Goal: Information Seeking & Learning: Learn about a topic

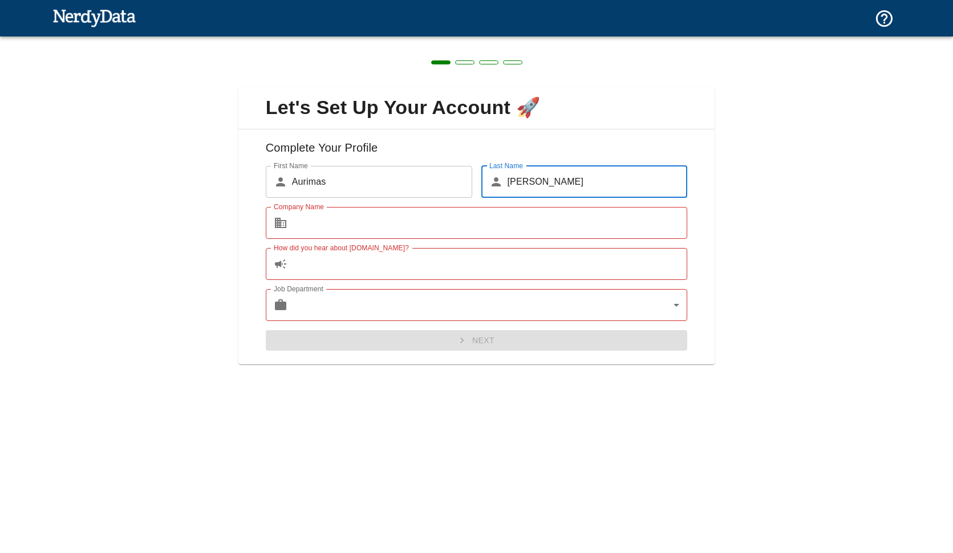
type input "[PERSON_NAME]"
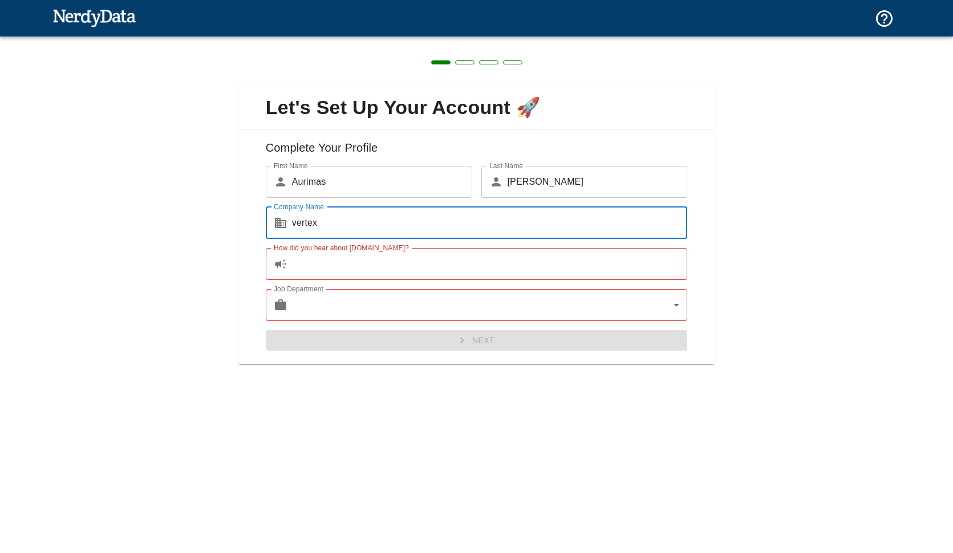
type input "vertex"
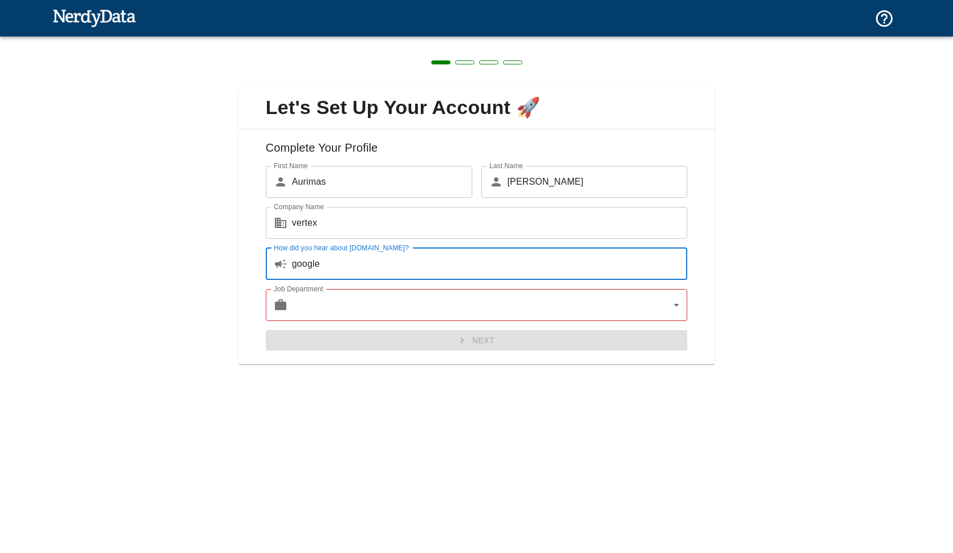
type input "google"
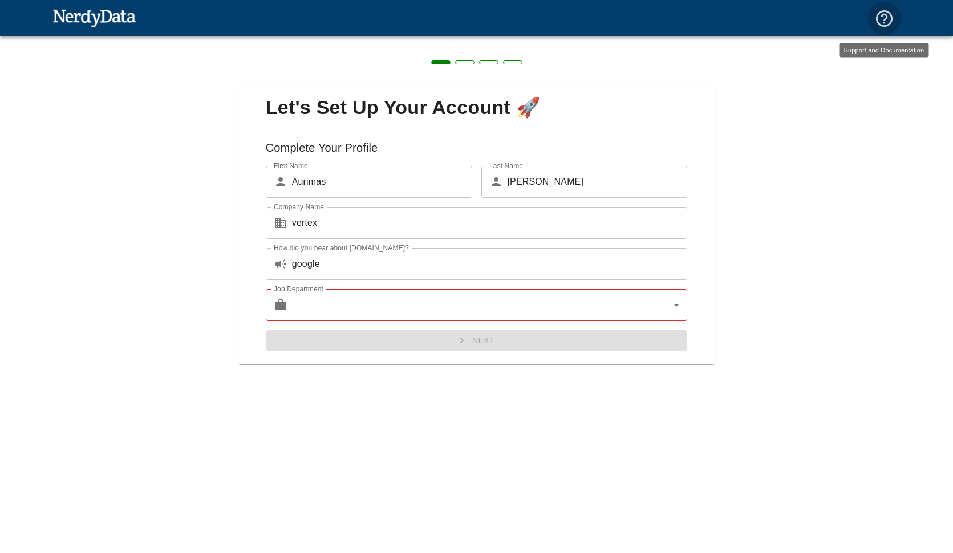
click at [509, 40] on body "Technologies Domains Pricing Products Create a Report Create a list of websites…" at bounding box center [476, 20] width 953 height 40
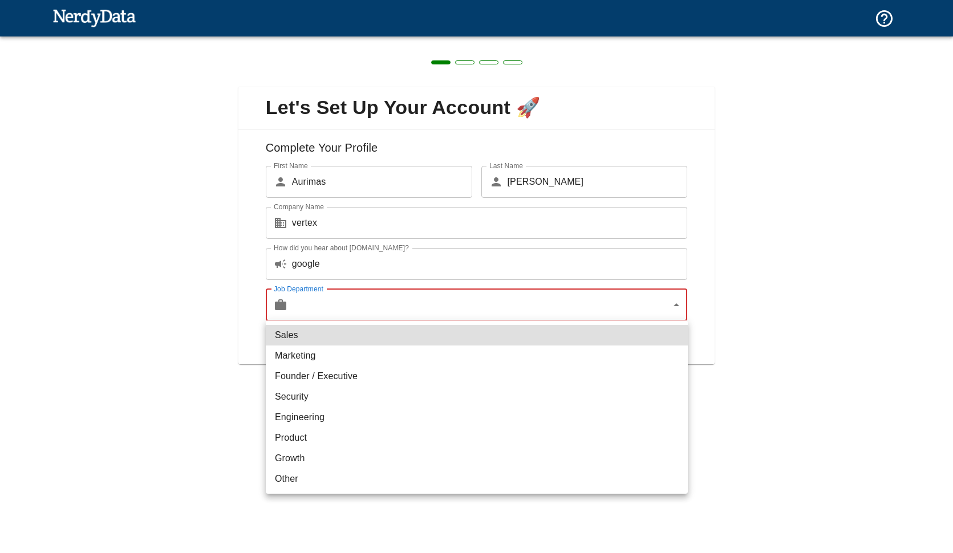
click at [344, 419] on li "Engineering" at bounding box center [477, 417] width 422 height 21
type input "engineering"
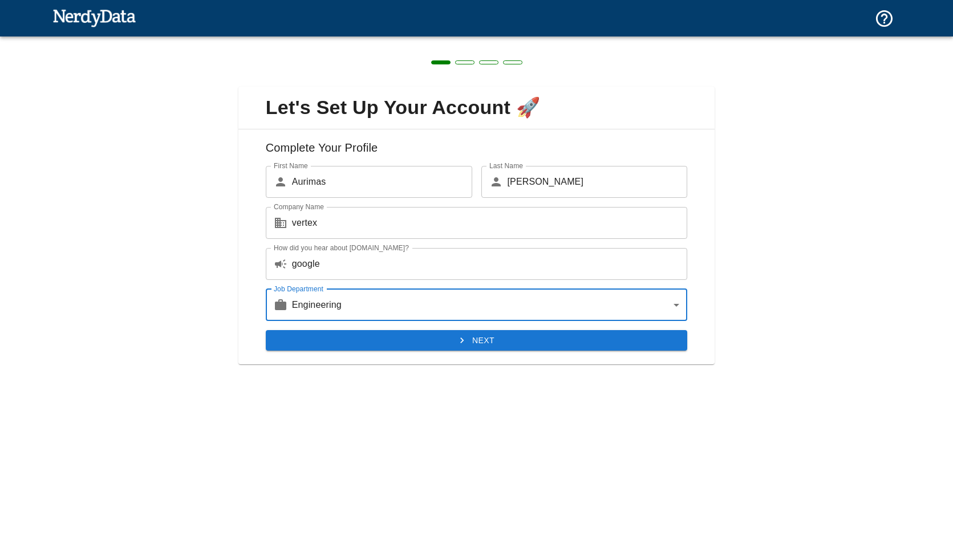
click at [451, 341] on button "Next" at bounding box center [477, 340] width 422 height 21
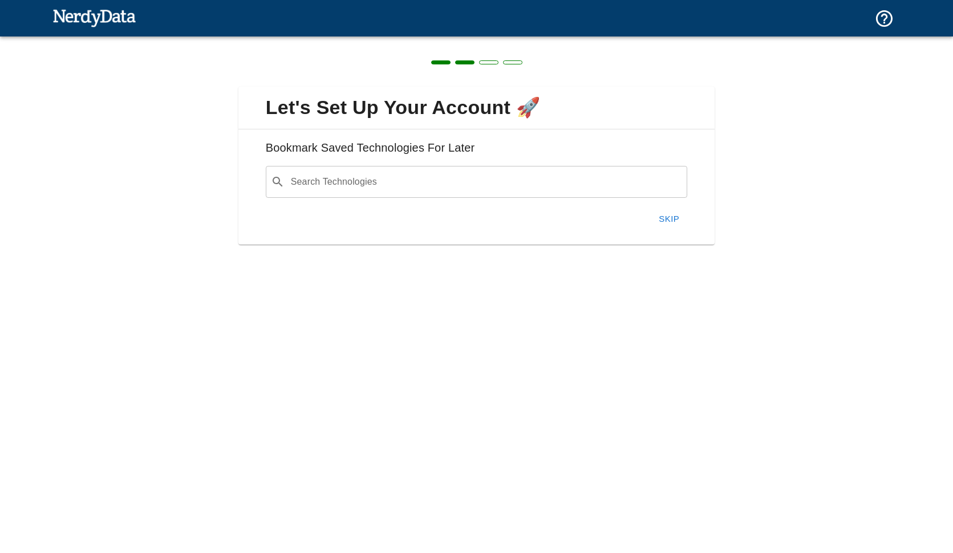
click at [664, 209] on button "Skip" at bounding box center [669, 219] width 36 height 24
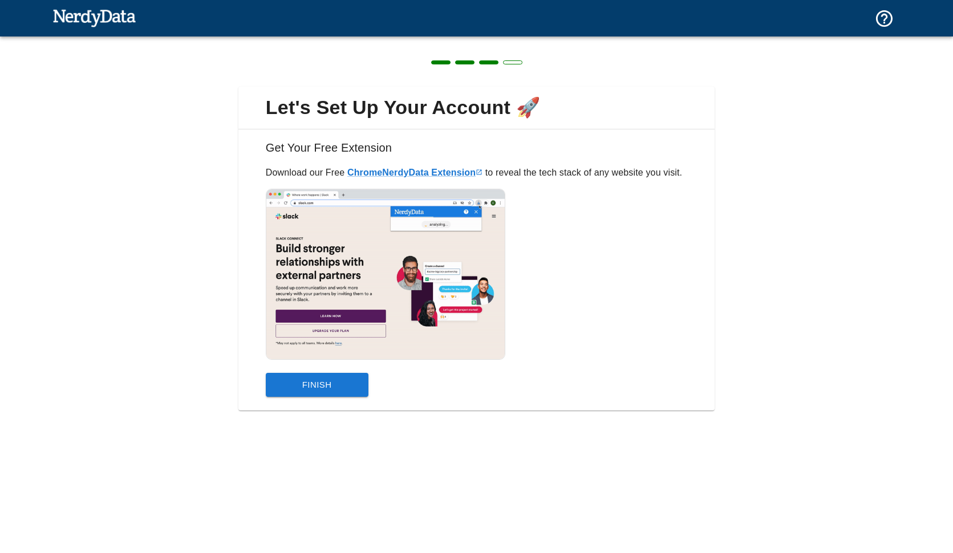
click at [295, 371] on div "Finish" at bounding box center [472, 380] width 431 height 33
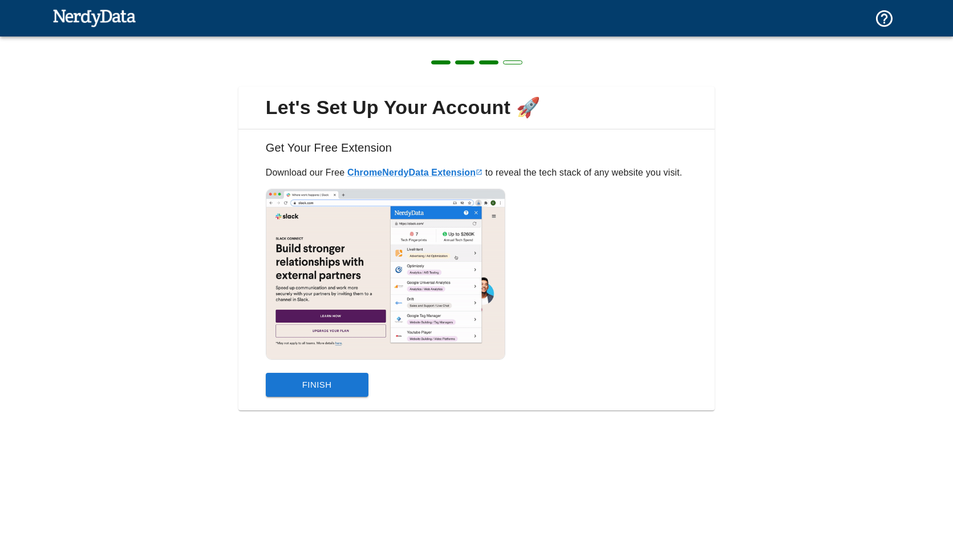
click at [295, 384] on button "Finish" at bounding box center [317, 385] width 103 height 24
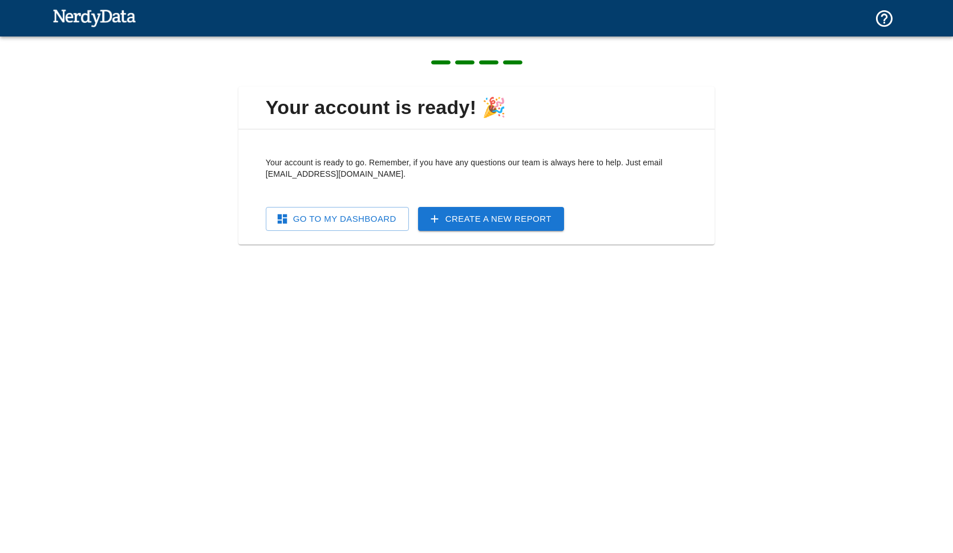
click at [348, 218] on link "Go To My Dashboard" at bounding box center [337, 219] width 143 height 24
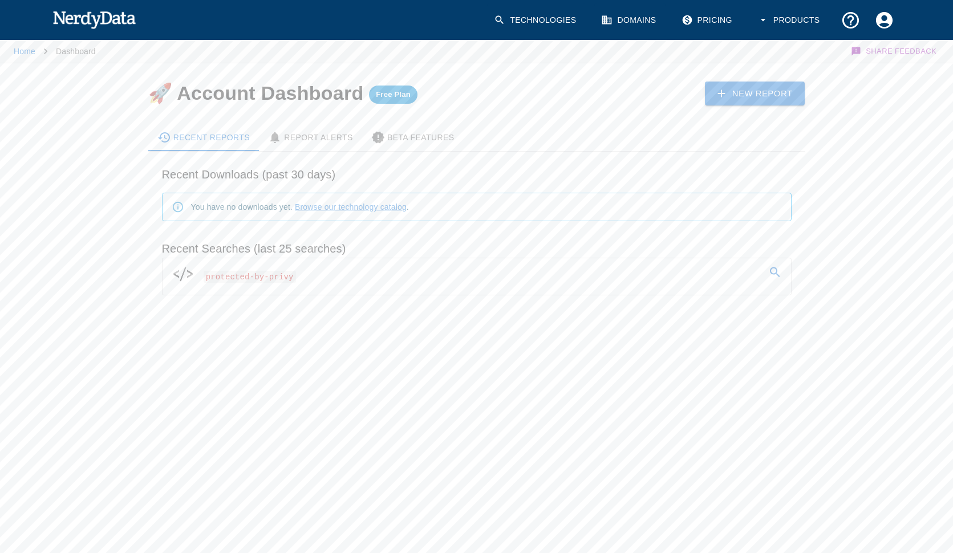
click at [289, 279] on span "protected-by-privy" at bounding box center [250, 277] width 92 height 12
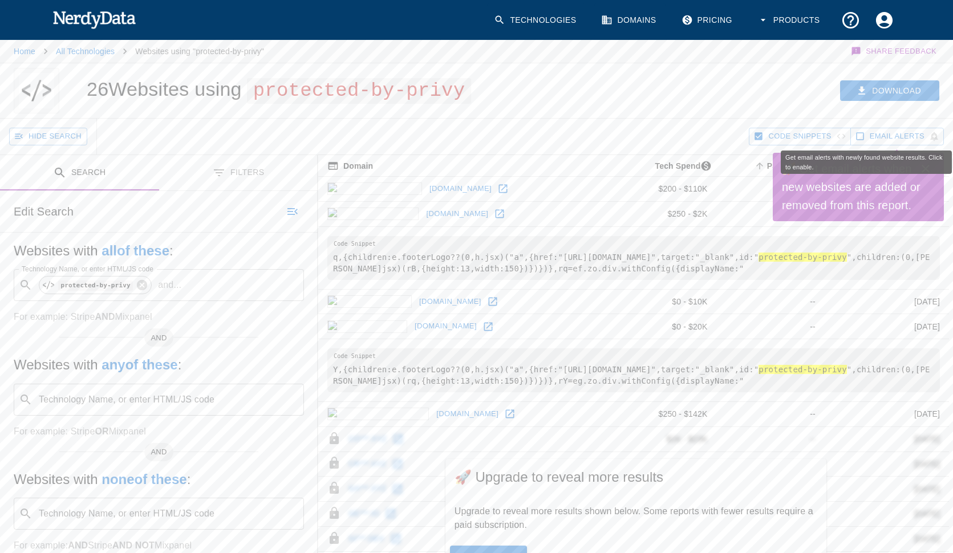
click at [927, 165] on div "Get email alerts with newly found website results. Click to enable." at bounding box center [866, 159] width 173 height 33
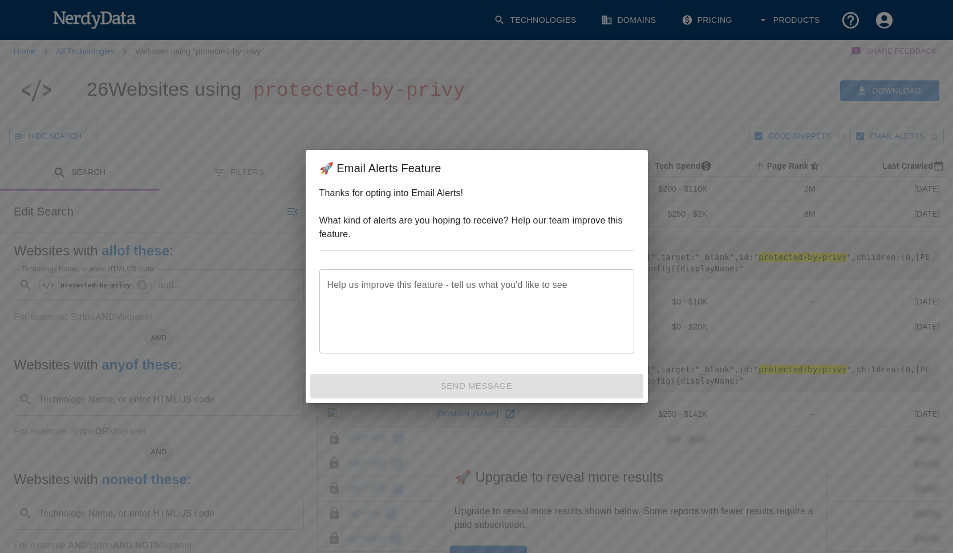
scroll to position [159, 0]
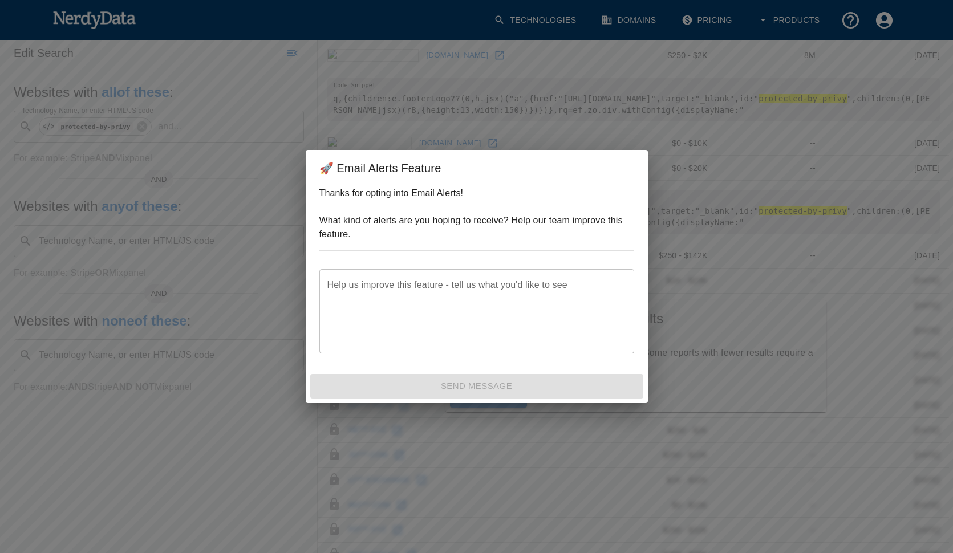
click at [694, 206] on div "🚀 Email Alerts Feature Thanks for opting into Email Alerts! What kind of alerts…" at bounding box center [476, 276] width 953 height 553
click at [378, 289] on div "Help us improve this feature - tell us what you'd like to see x Help us improve…" at bounding box center [476, 311] width 315 height 84
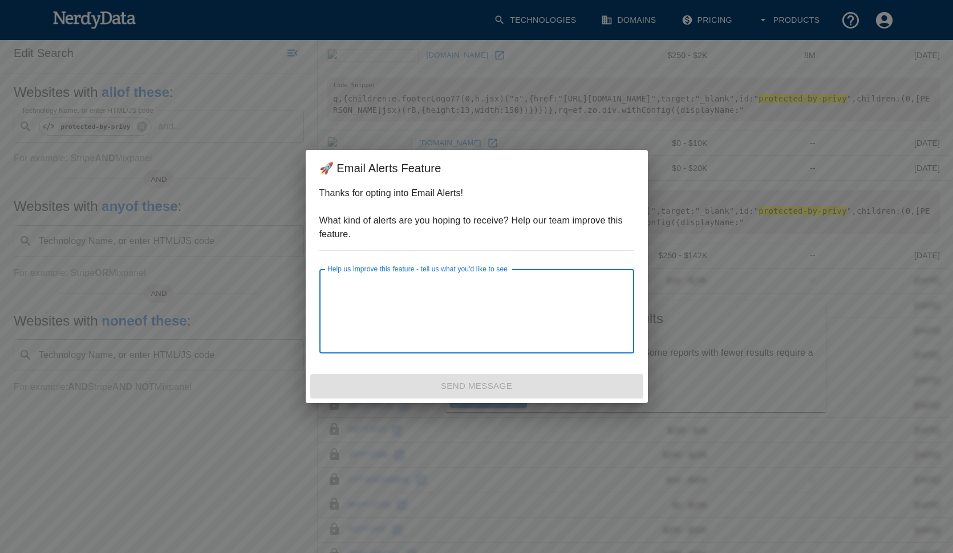
click at [680, 207] on div "🚀 Email Alerts Feature Thanks for opting into Email Alerts! What kind of alerts…" at bounding box center [476, 276] width 953 height 553
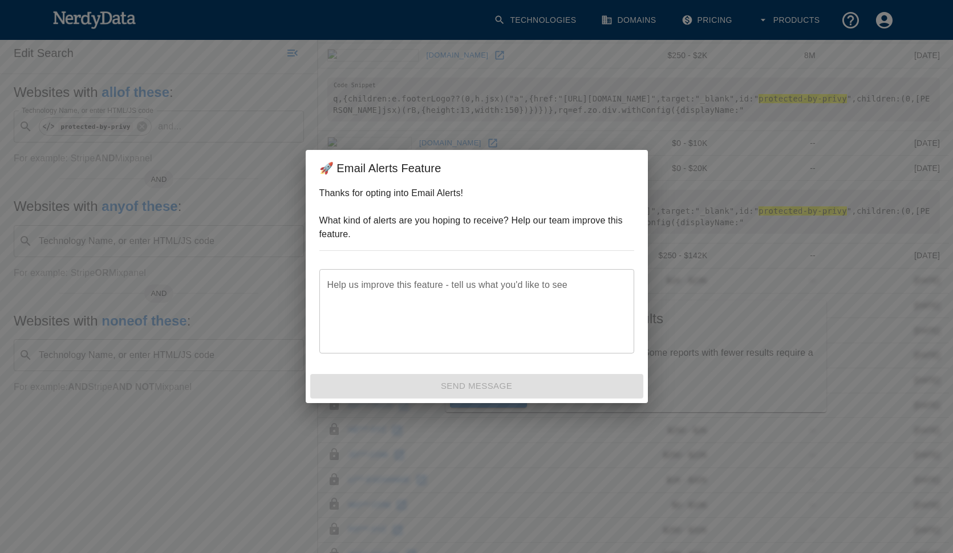
click at [375, 395] on div "Send Message" at bounding box center [477, 386] width 342 height 33
click at [452, 130] on div "🚀 Email Alerts Feature Thanks for opting into Email Alerts! What kind of alerts…" at bounding box center [476, 276] width 953 height 553
click at [494, 119] on div "🚀 Email Alerts Feature Thanks for opting into Email Alerts! What kind of alerts…" at bounding box center [476, 276] width 953 height 553
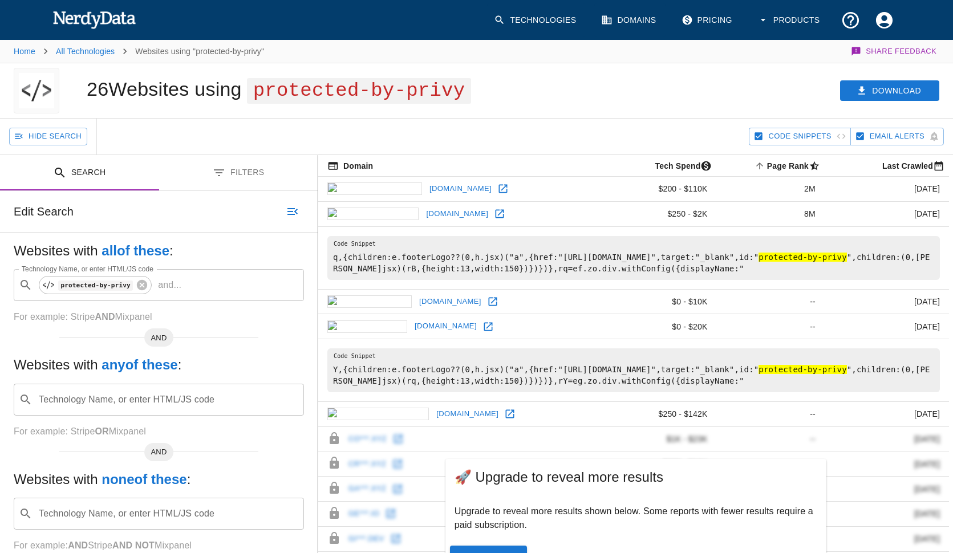
drag, startPoint x: 773, startPoint y: 259, endPoint x: 861, endPoint y: 262, distance: 87.9
click at [861, 262] on pre "q,{children:e.footerLogo??(0,h.jsx)("a",{href:"[URL][DOMAIN_NAME]",target:"_bla…" at bounding box center [633, 258] width 613 height 44
copy pre "protected-by-privy"
click at [773, 258] on hl "protected-by-privy" at bounding box center [803, 257] width 88 height 9
drag, startPoint x: 773, startPoint y: 258, endPoint x: 859, endPoint y: 261, distance: 85.6
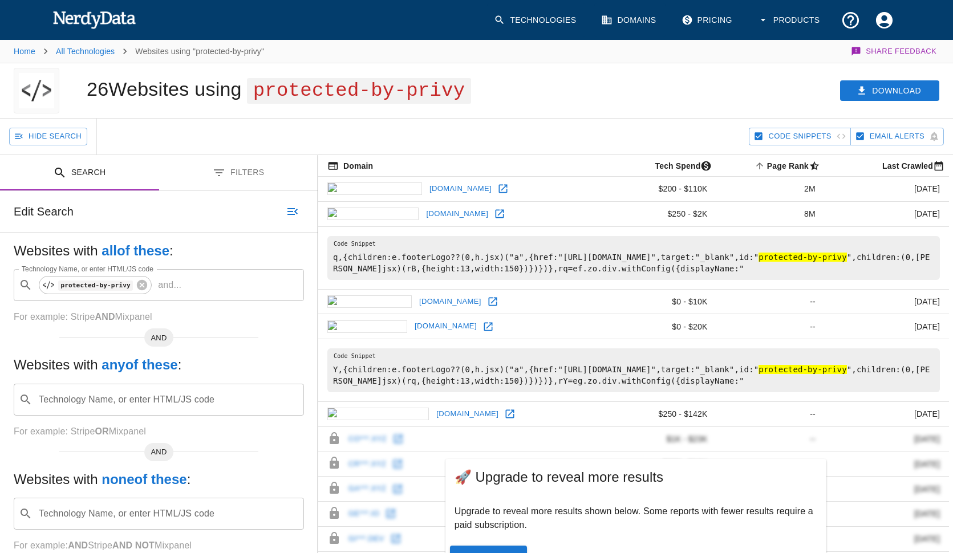
click at [846, 261] on hl "protected-by-privy" at bounding box center [803, 257] width 88 height 9
copy pre "protected-by-privy"
click at [776, 259] on hl "protected-by-privy" at bounding box center [803, 257] width 88 height 9
drag, startPoint x: 773, startPoint y: 259, endPoint x: 860, endPoint y: 263, distance: 86.8
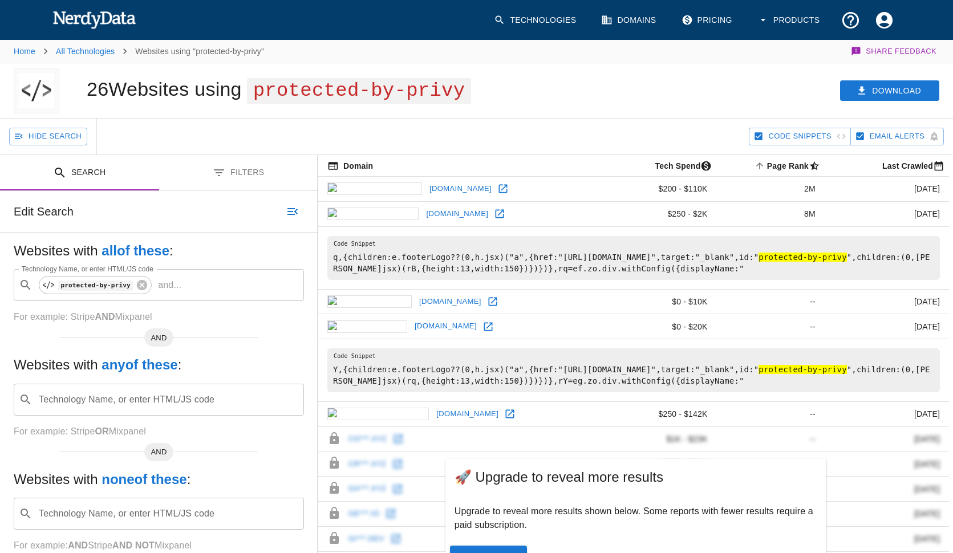
click at [846, 262] on hl "protected-by-privy" at bounding box center [803, 257] width 88 height 9
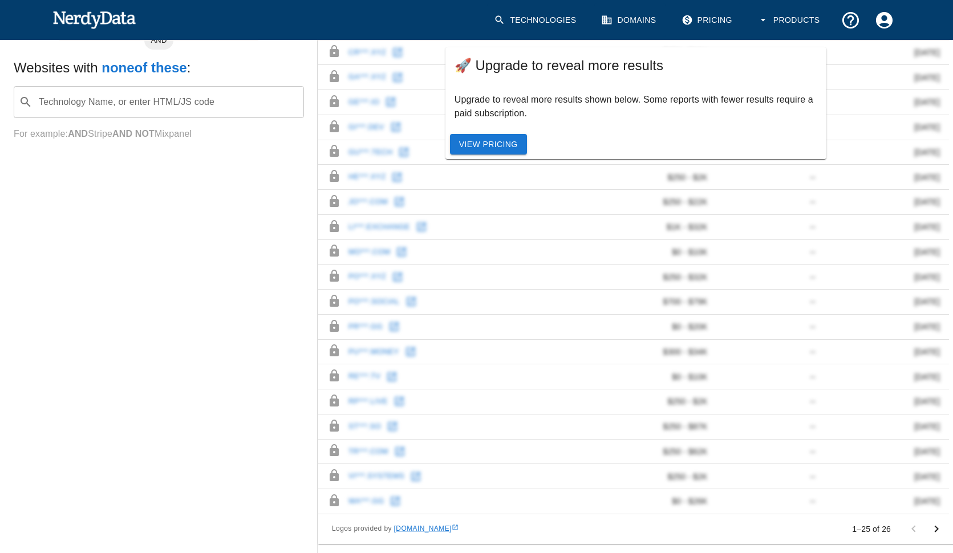
scroll to position [446, 0]
click at [484, 134] on link "View Pricing" at bounding box center [488, 144] width 77 height 21
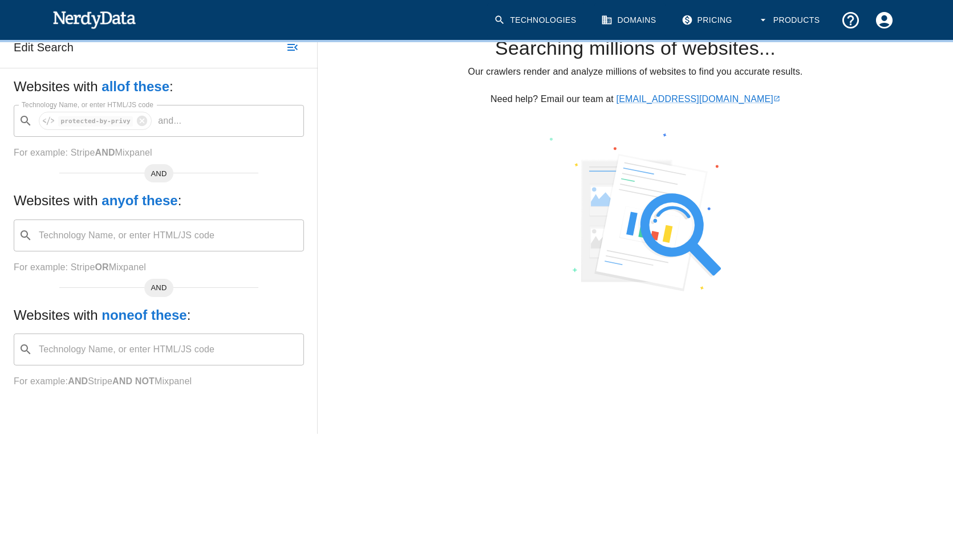
scroll to position [164, 0]
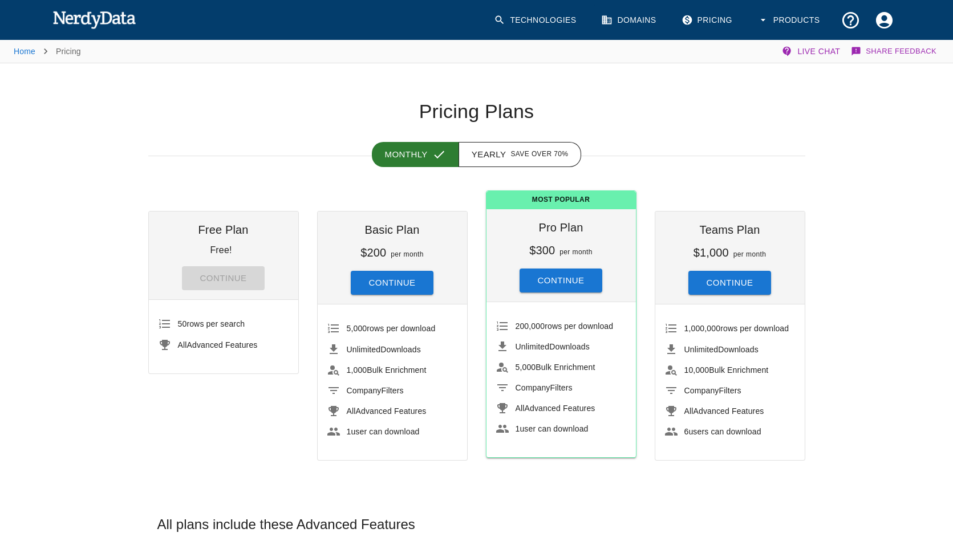
click at [477, 350] on div "Most Popular Pro Plan $300 per month Continue 200,000 rows per download Unlimit…" at bounding box center [552, 326] width 169 height 267
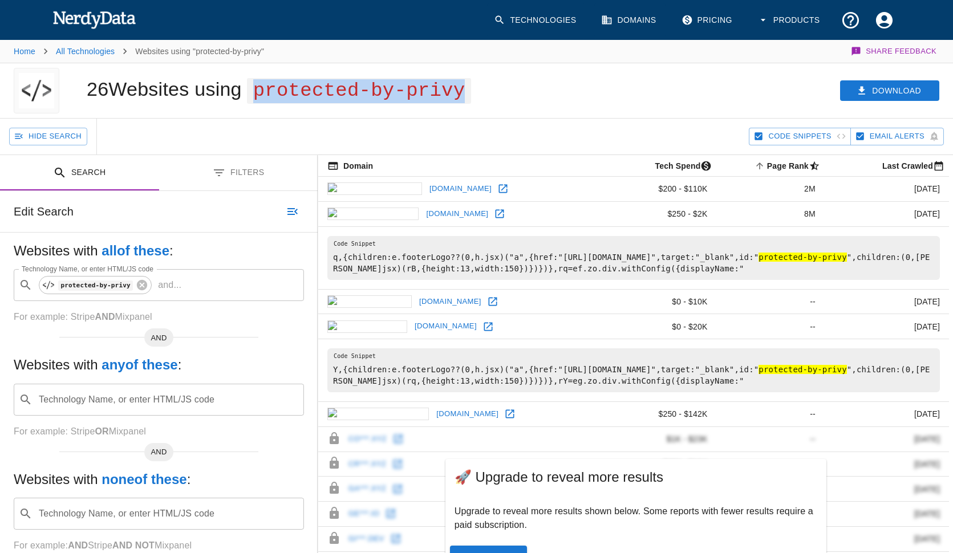
drag, startPoint x: 261, startPoint y: 93, endPoint x: 470, endPoint y: 92, distance: 208.7
click at [470, 92] on span "protected-by-privy" at bounding box center [359, 91] width 224 height 26
click at [517, 27] on link "Technologies" at bounding box center [536, 20] width 98 height 34
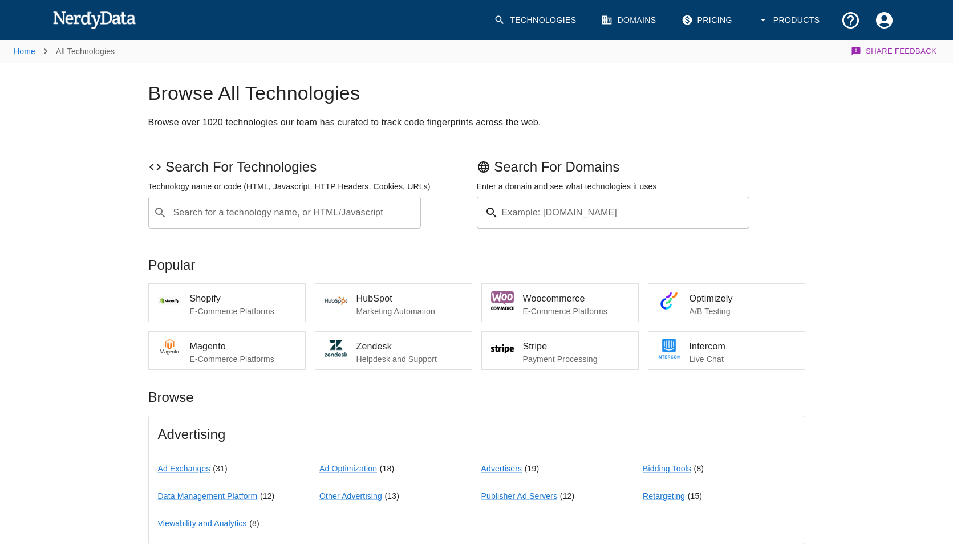
click at [244, 214] on div "Search for a technology name, or HTML/Javascript ​ Search for a technology name…" at bounding box center [284, 213] width 273 height 32
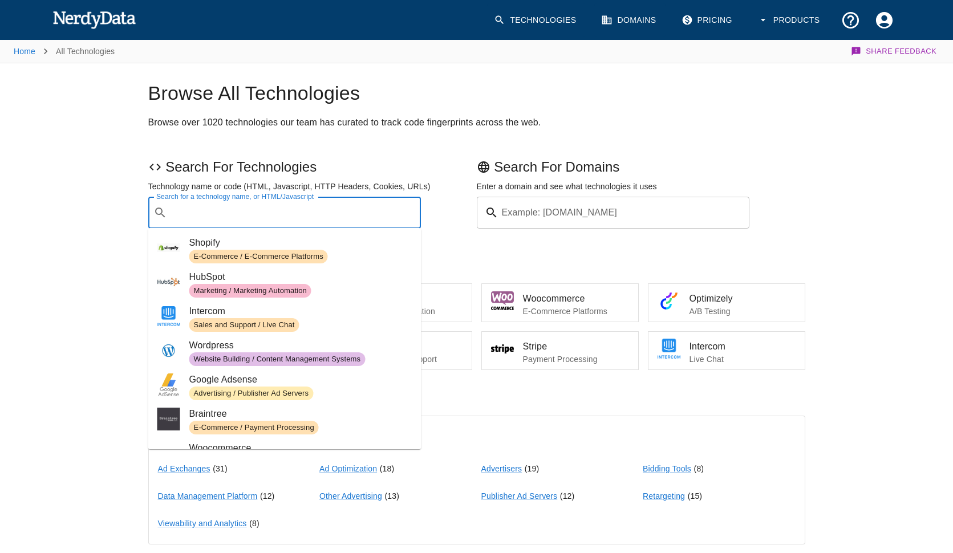
paste input "protected-by-privy"
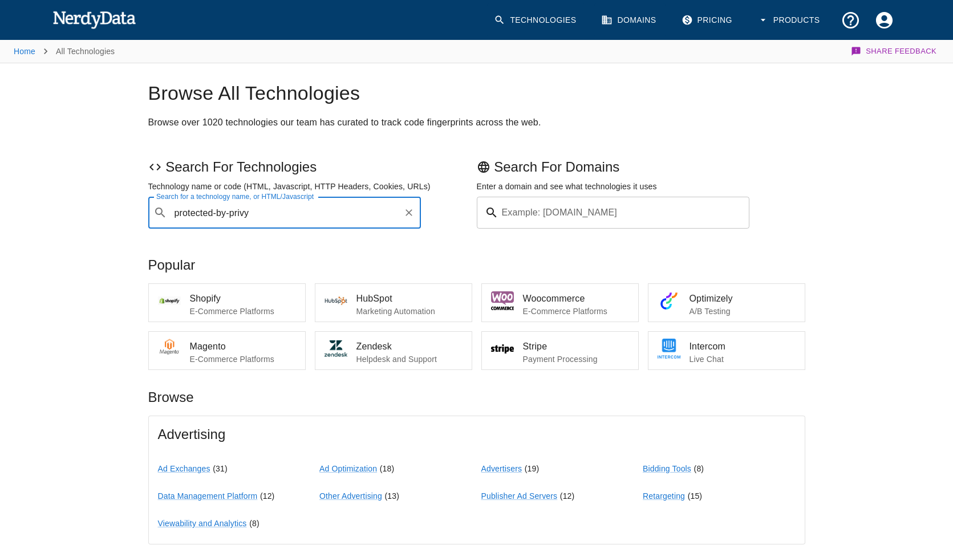
type input "protected-by-privy"
